Goal: Find specific page/section: Find specific page/section

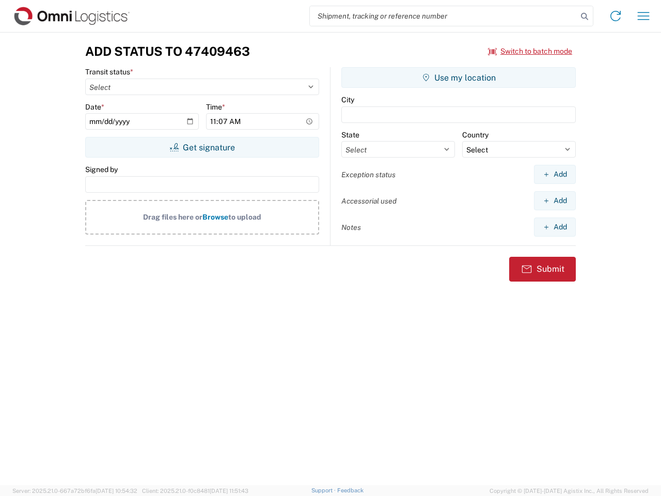
click at [443, 16] on input "search" at bounding box center [443, 16] width 267 height 20
click at [584, 17] on icon at bounding box center [584, 16] width 14 height 14
click at [615, 16] on icon at bounding box center [615, 16] width 17 height 17
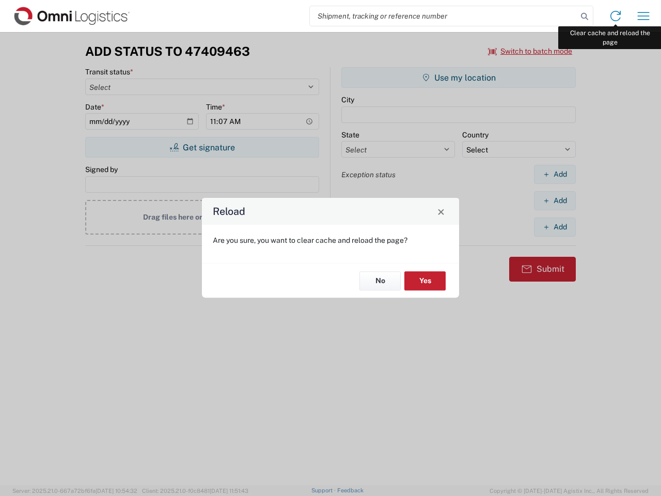
click at [643, 16] on div "Reload Are you sure, you want to clear cache and reload the page? No Yes" at bounding box center [330, 248] width 661 height 496
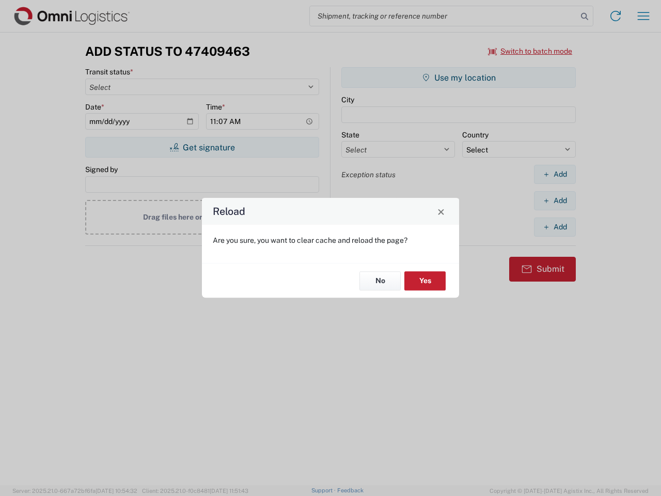
click at [530, 51] on div "Reload Are you sure, you want to clear cache and reload the page? No Yes" at bounding box center [330, 248] width 661 height 496
click at [202, 147] on div "Reload Are you sure, you want to clear cache and reload the page? No Yes" at bounding box center [330, 248] width 661 height 496
click at [458, 77] on div "Reload Are you sure, you want to clear cache and reload the page? No Yes" at bounding box center [330, 248] width 661 height 496
click at [554, 174] on div "Reload Are you sure, you want to clear cache and reload the page? No Yes" at bounding box center [330, 248] width 661 height 496
click at [554, 200] on div "Reload Are you sure, you want to clear cache and reload the page? No Yes" at bounding box center [330, 248] width 661 height 496
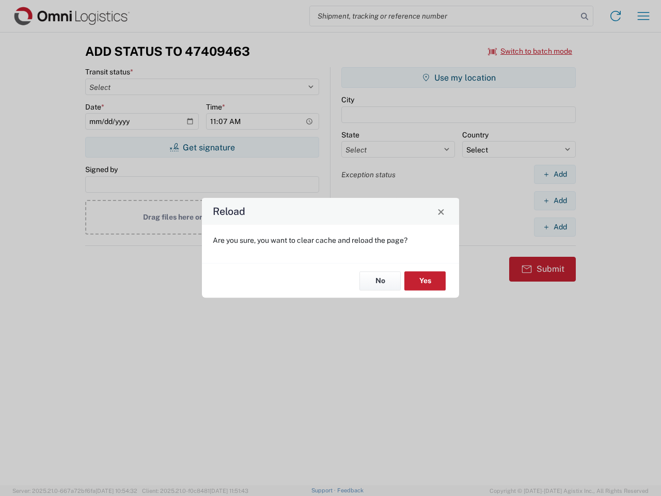
click at [554, 227] on div "Reload Are you sure, you want to clear cache and reload the page? No Yes" at bounding box center [330, 248] width 661 height 496
